Goal: Transaction & Acquisition: Purchase product/service

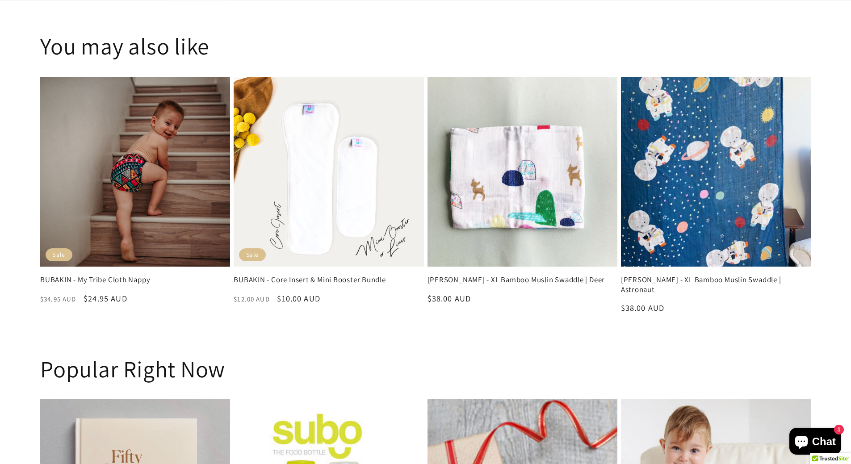
scroll to position [2066, 0]
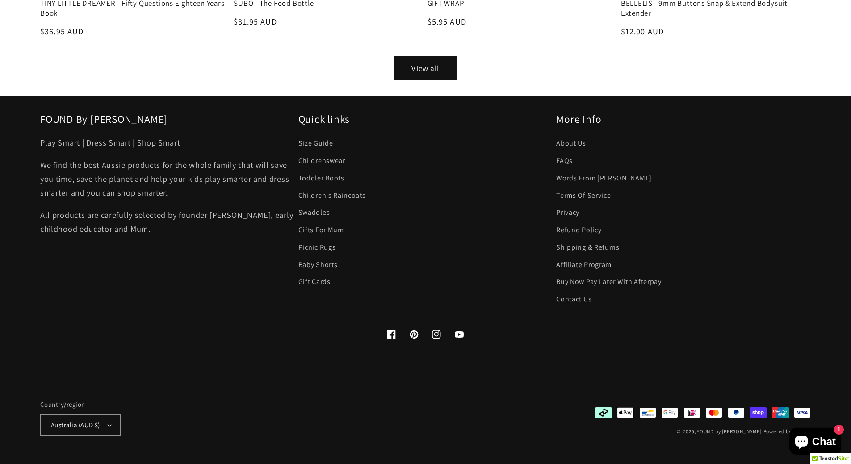
drag, startPoint x: 159, startPoint y: 62, endPoint x: 161, endPoint y: 233, distance: 171.6
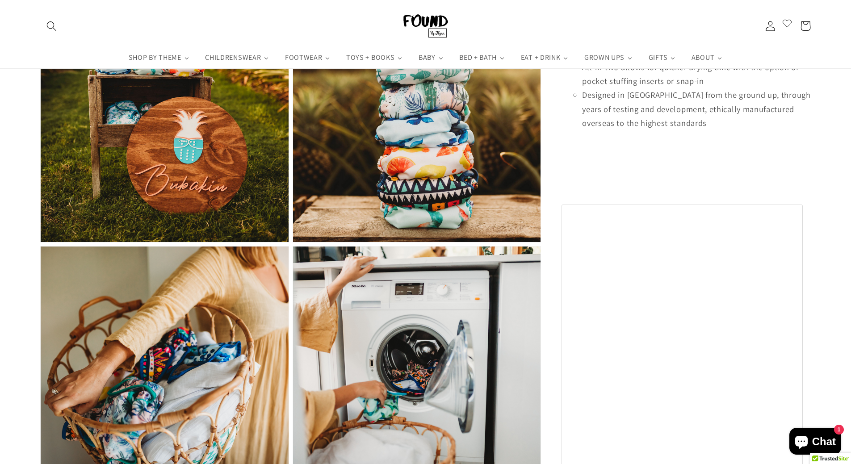
scroll to position [0, 0]
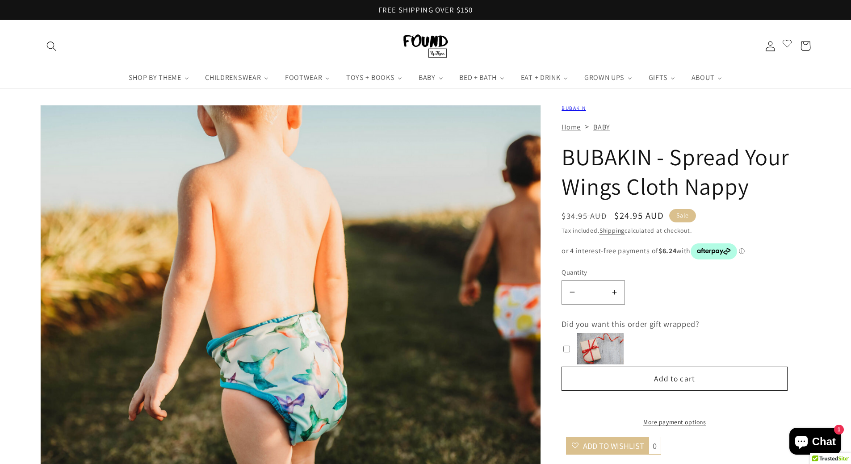
drag, startPoint x: 180, startPoint y: 288, endPoint x: 176, endPoint y: 121, distance: 167.6
drag, startPoint x: 372, startPoint y: 171, endPoint x: 383, endPoint y: 61, distance: 110.5
click at [601, 128] on link "BABY" at bounding box center [601, 126] width 17 height 9
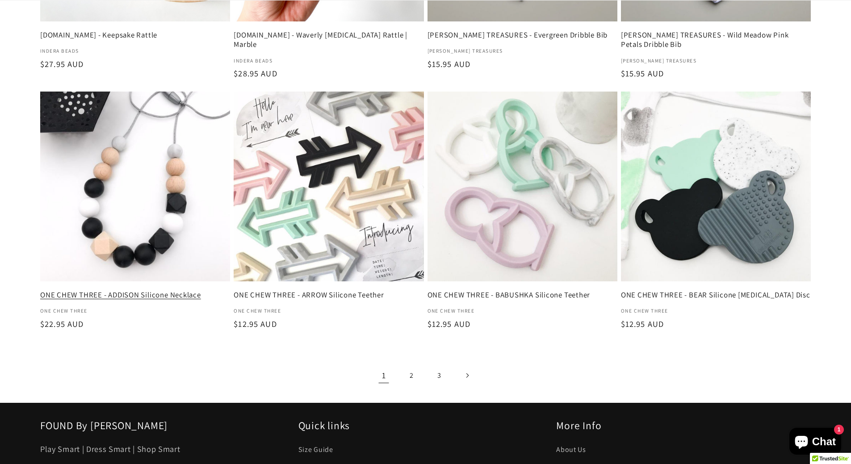
scroll to position [1385, 0]
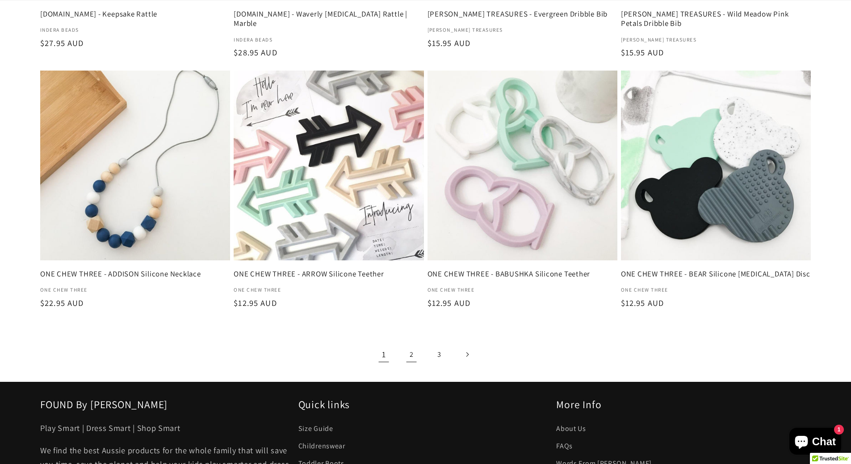
click at [409, 356] on link "2" at bounding box center [411, 354] width 23 height 23
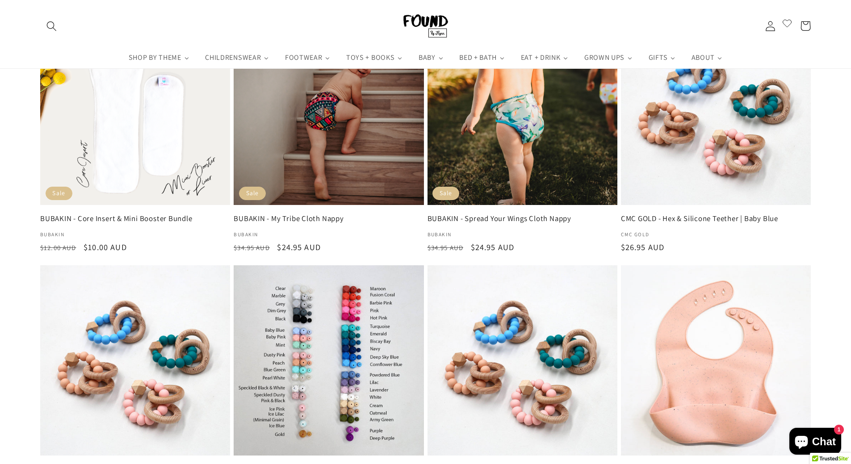
scroll to position [0, 0]
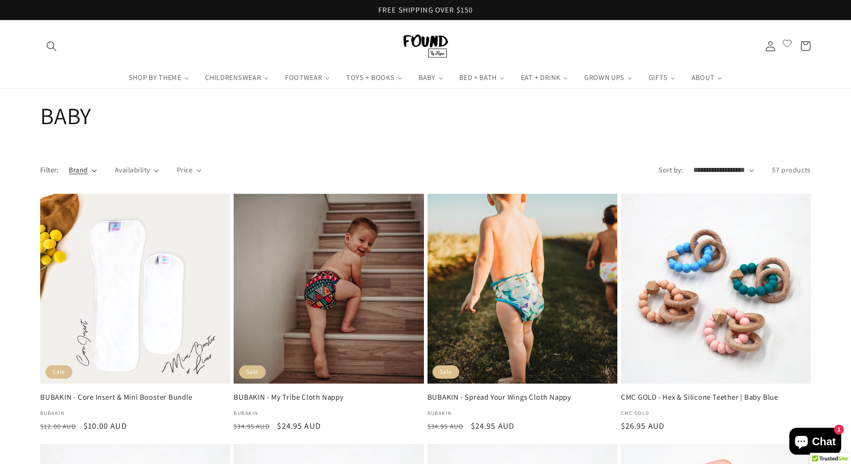
click at [94, 172] on icon at bounding box center [94, 170] width 5 height 3
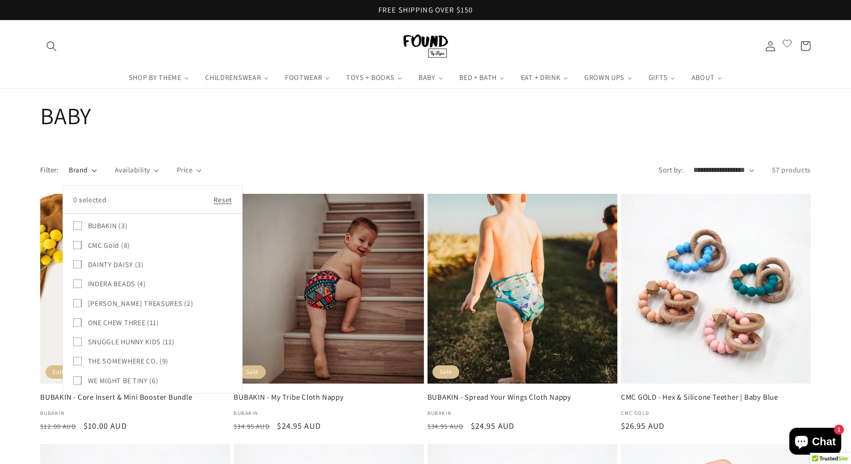
click at [76, 227] on icon at bounding box center [77, 226] width 8 height 8
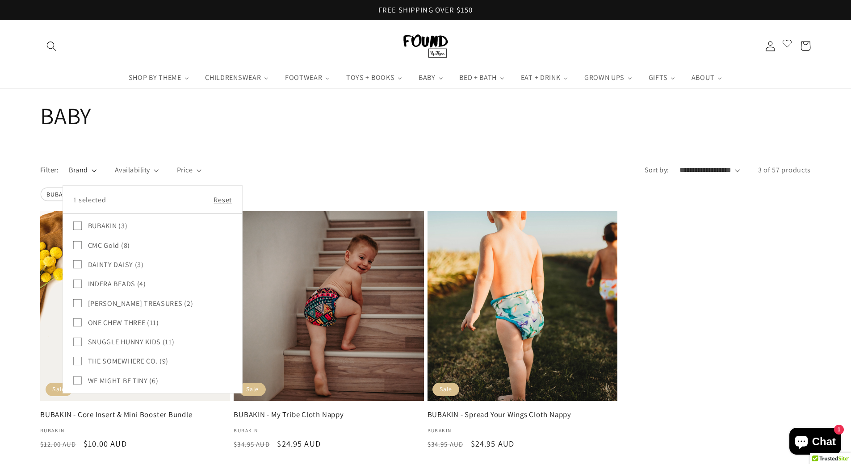
click at [97, 165] on summary "Brand" at bounding box center [83, 170] width 28 height 10
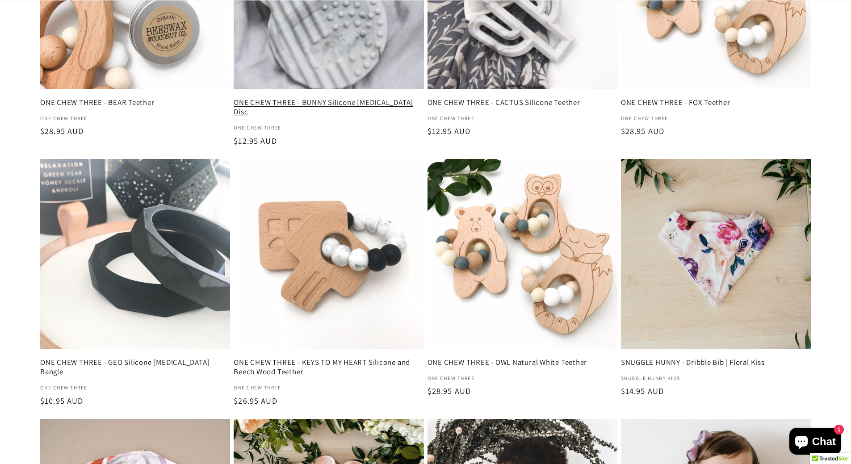
scroll to position [492, 0]
